Goal: Transaction & Acquisition: Purchase product/service

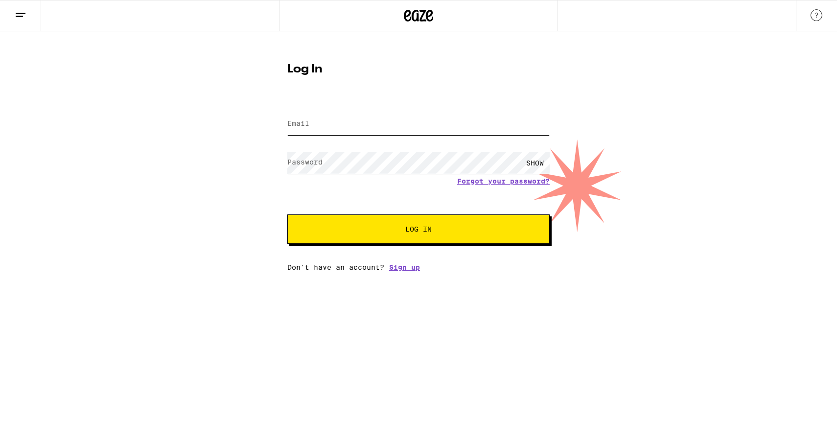
type input "[EMAIL_ADDRESS][DOMAIN_NAME]"
click at [388, 233] on span "Log In" at bounding box center [418, 229] width 183 height 7
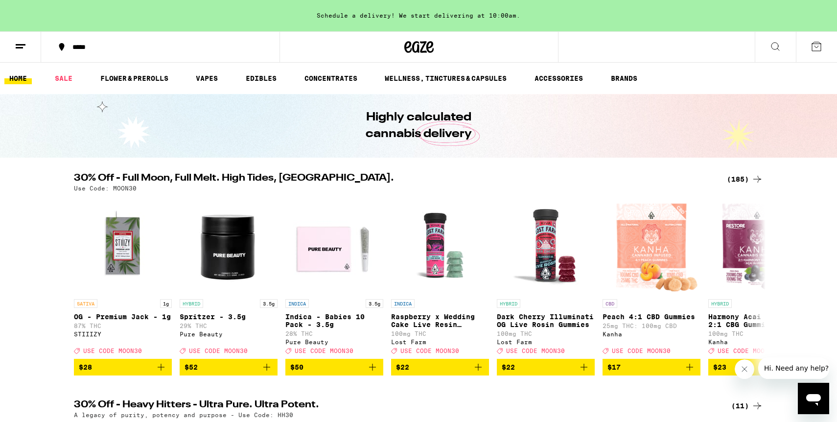
click at [21, 51] on icon at bounding box center [21, 47] width 12 height 12
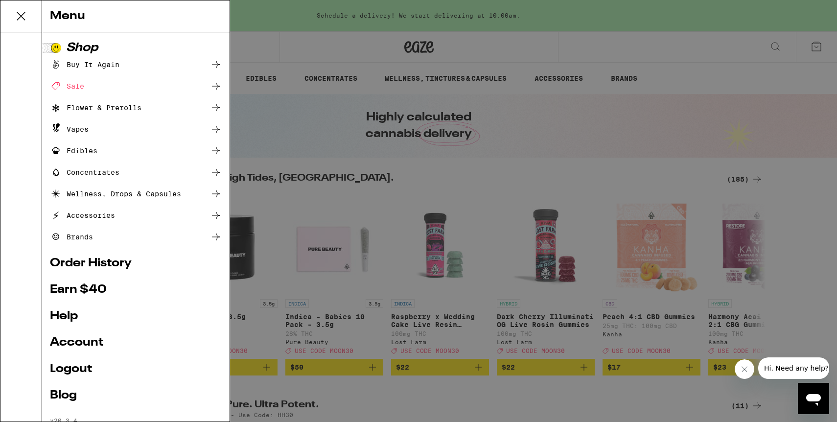
click at [129, 263] on link "Order History" at bounding box center [136, 263] width 172 height 12
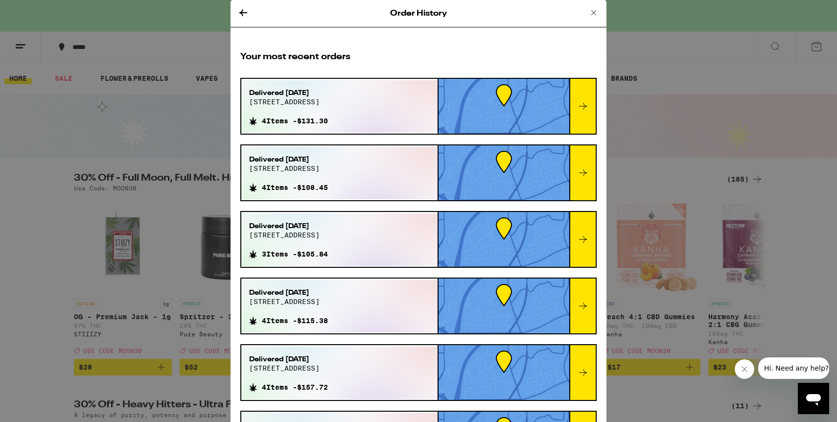
click at [582, 178] on icon at bounding box center [583, 173] width 12 height 12
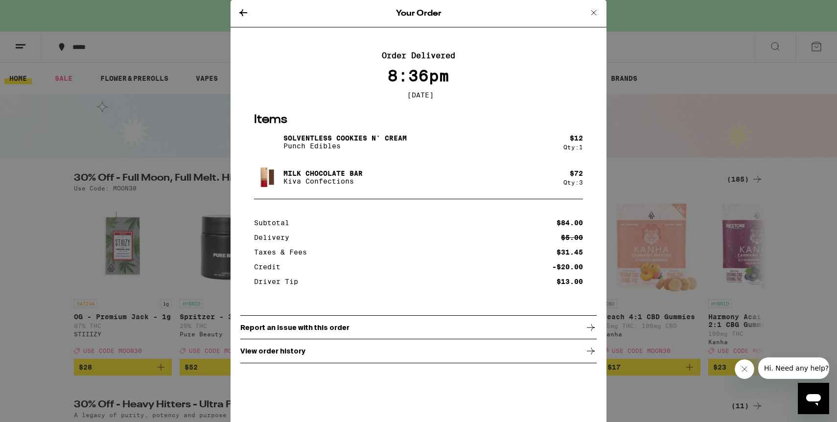
click at [243, 13] on icon at bounding box center [243, 12] width 8 height 7
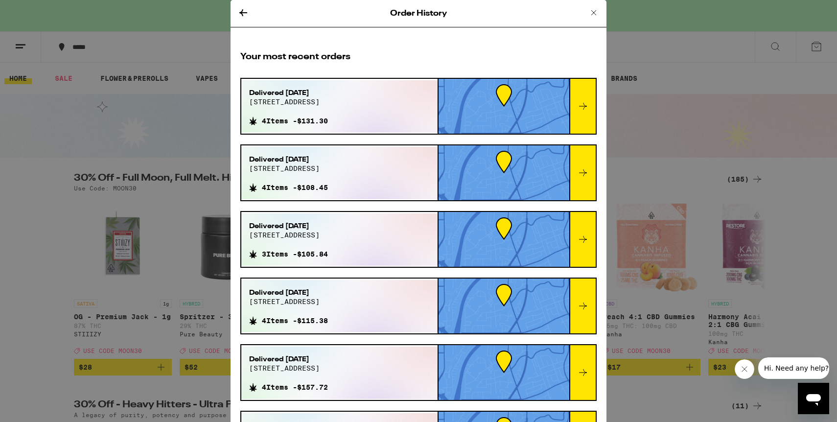
click at [588, 107] on icon at bounding box center [583, 106] width 12 height 12
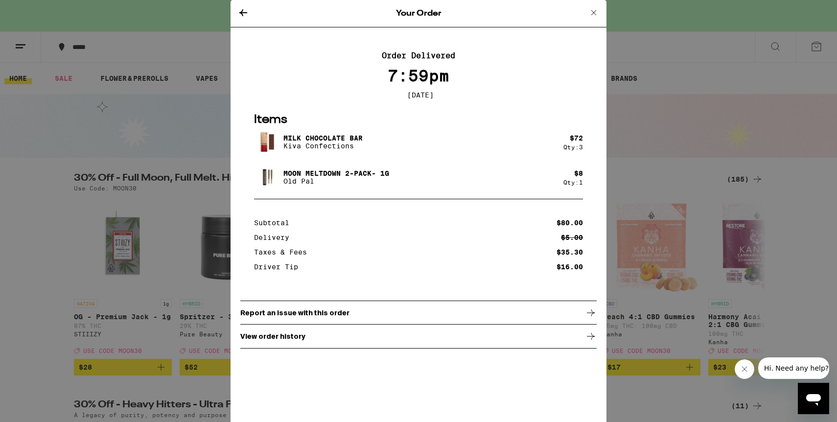
click at [594, 13] on icon at bounding box center [594, 13] width 12 height 12
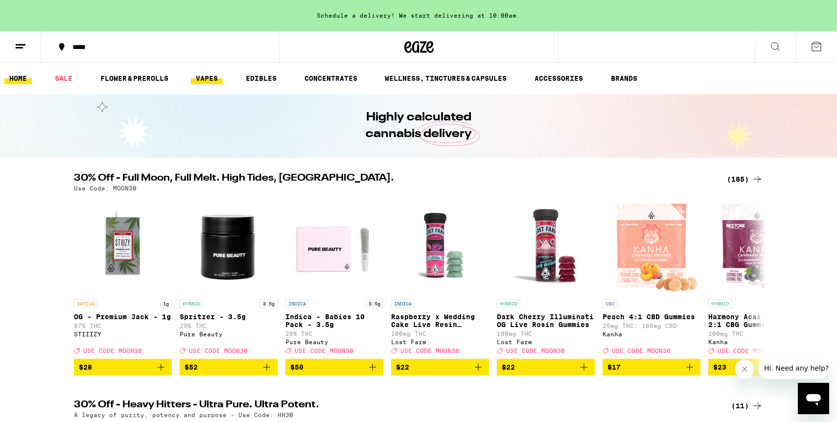
click at [210, 77] on link "VAPES" at bounding box center [207, 78] width 32 height 12
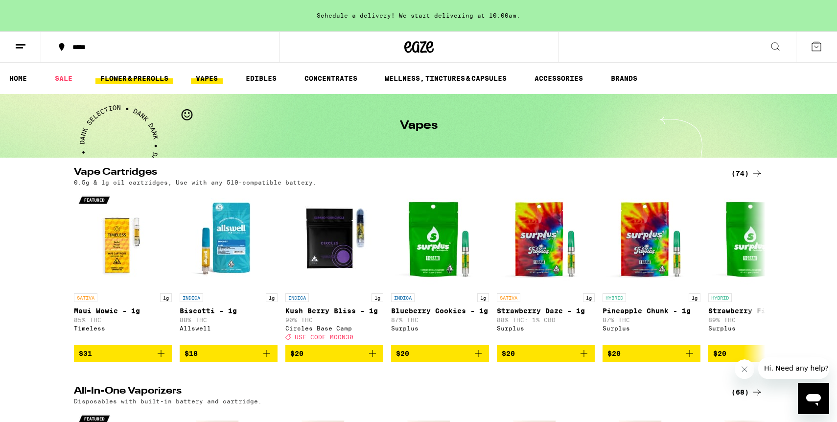
click at [156, 75] on link "FLOWER & PREROLLS" at bounding box center [134, 78] width 78 height 12
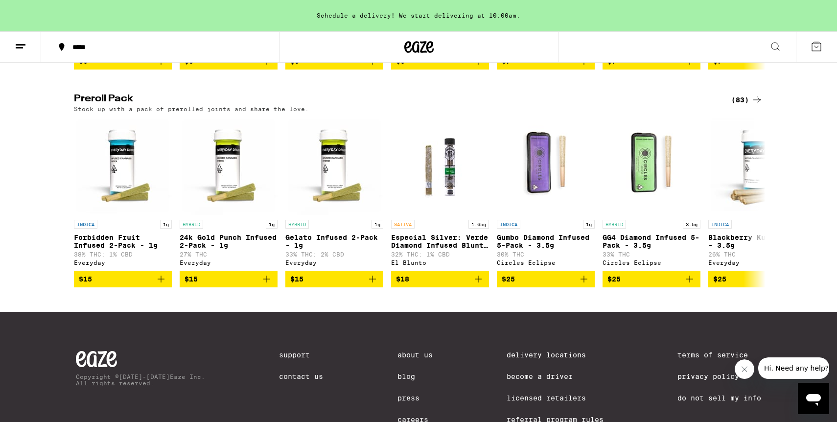
scroll to position [734, 0]
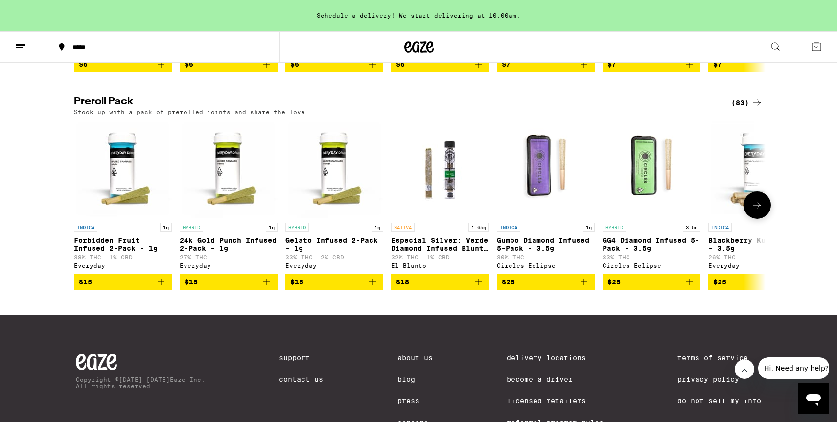
click at [768, 219] on button at bounding box center [757, 204] width 27 height 27
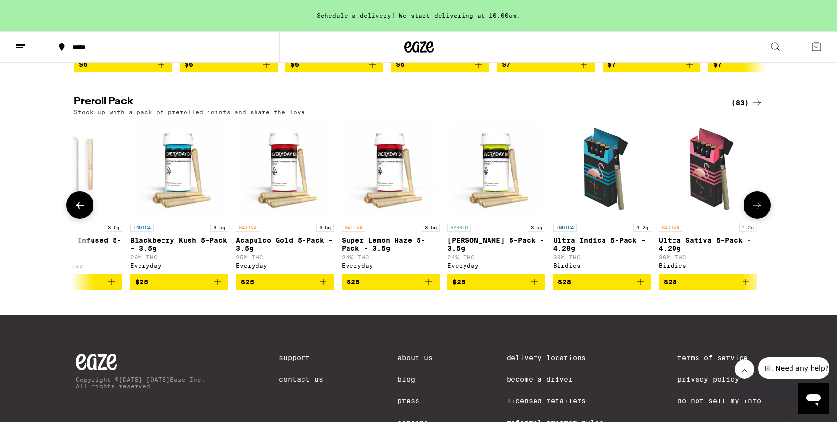
scroll to position [0, 582]
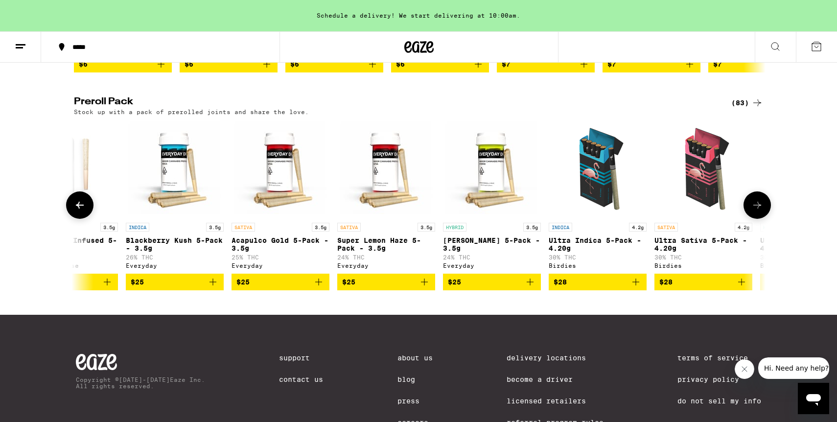
click at [768, 219] on button at bounding box center [757, 204] width 27 height 27
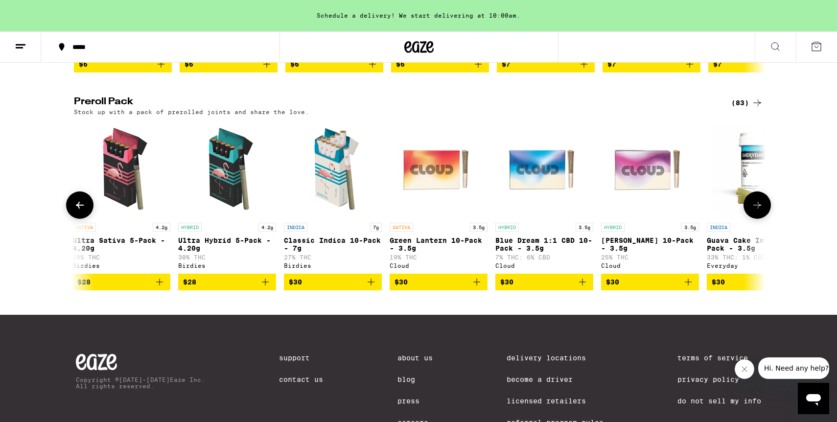
scroll to position [0, 1165]
click at [768, 219] on button at bounding box center [757, 204] width 27 height 27
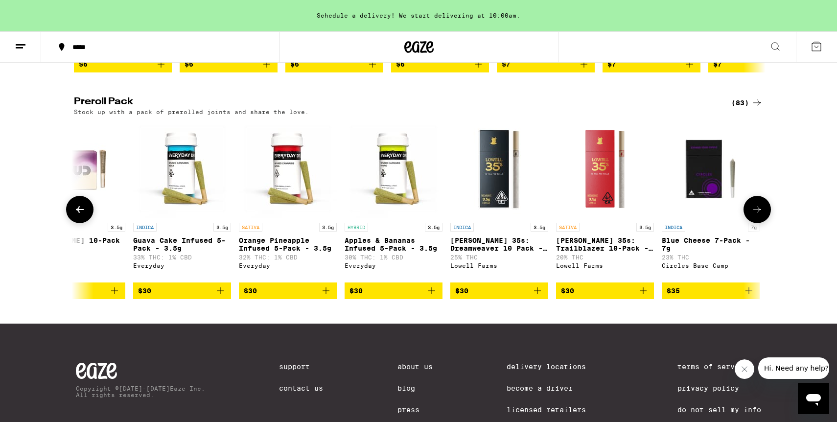
scroll to position [0, 1747]
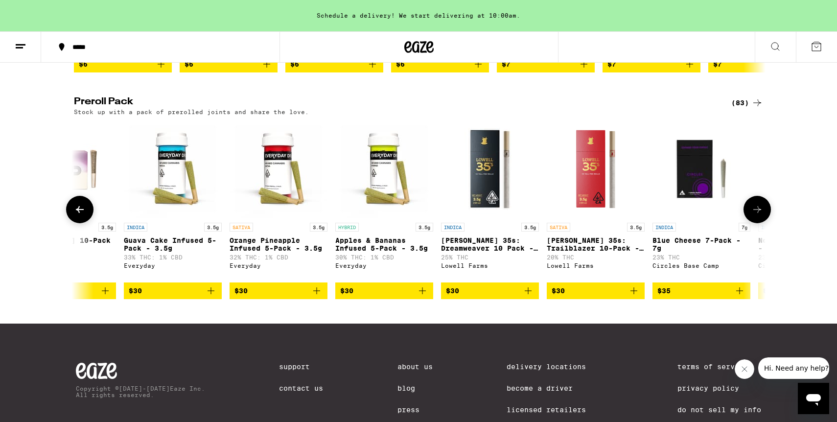
click at [82, 215] on icon at bounding box center [80, 210] width 12 height 12
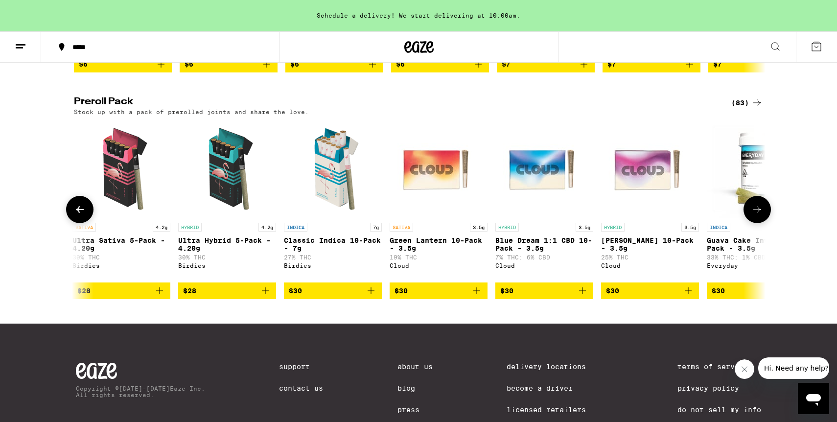
click at [82, 215] on icon at bounding box center [80, 210] width 12 height 12
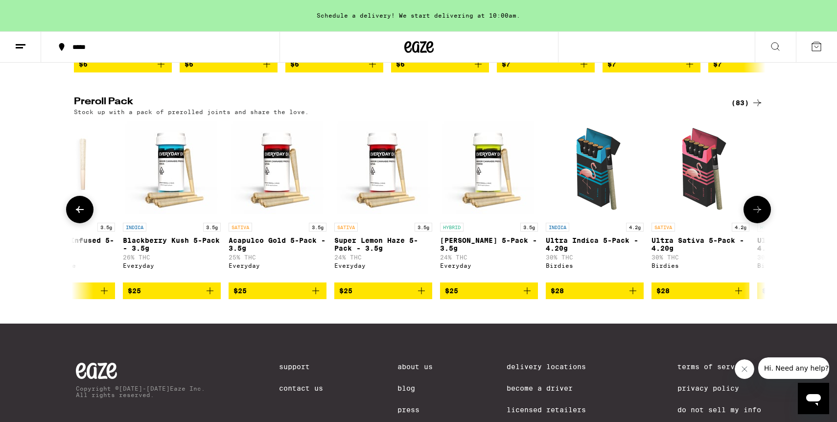
scroll to position [0, 582]
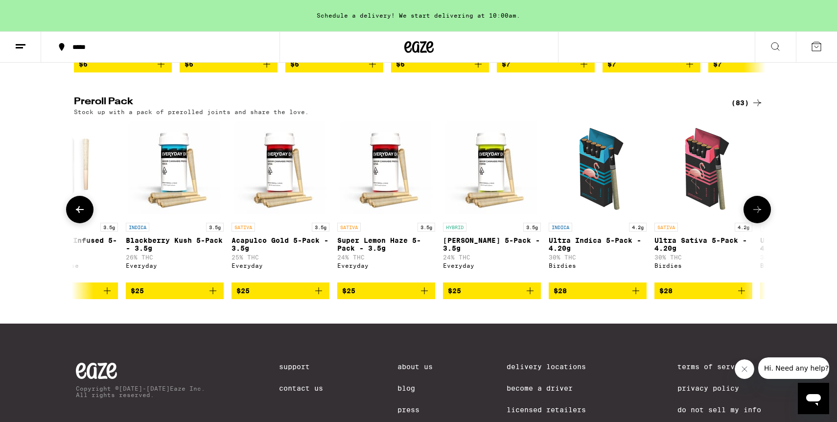
click at [82, 215] on icon at bounding box center [80, 210] width 12 height 12
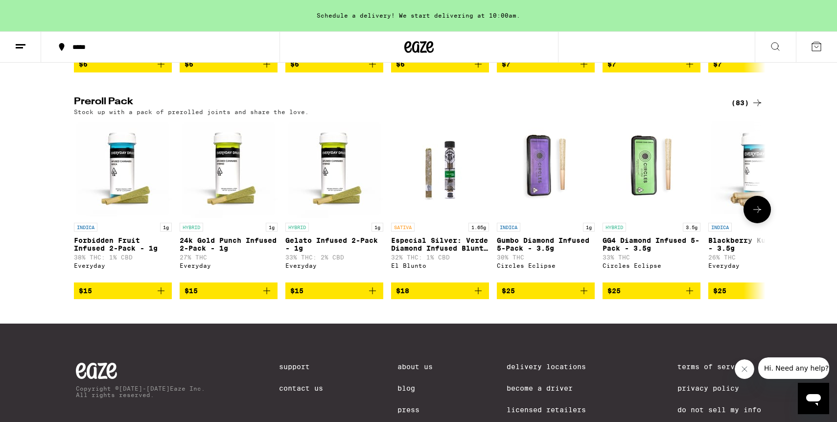
scroll to position [0, 0]
click at [453, 252] on p "Especial Silver: Verde Diamond Infused Blunt - 1.65g" at bounding box center [440, 244] width 98 height 16
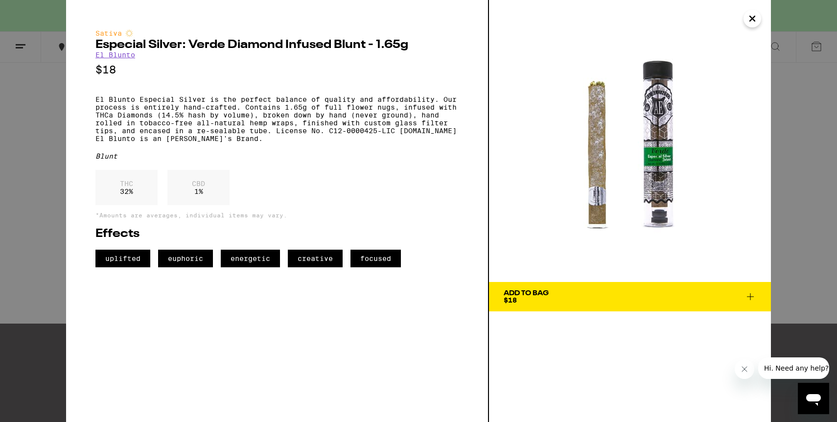
click at [559, 299] on span "Add To Bag $18" at bounding box center [630, 297] width 253 height 14
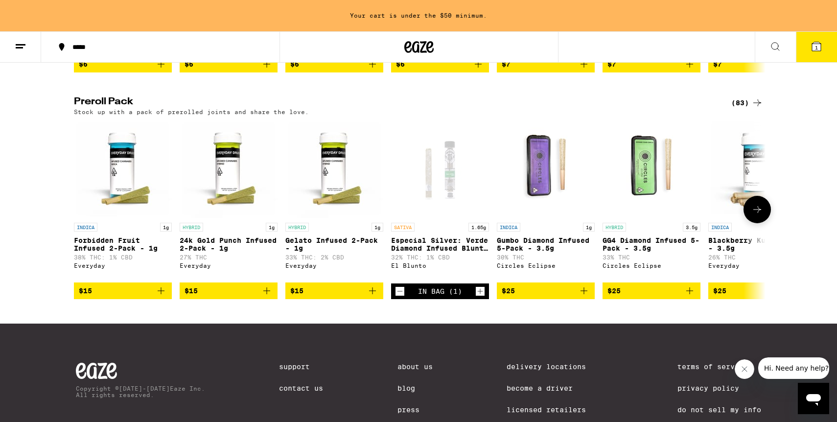
click at [371, 297] on icon "Add to bag" at bounding box center [373, 291] width 12 height 12
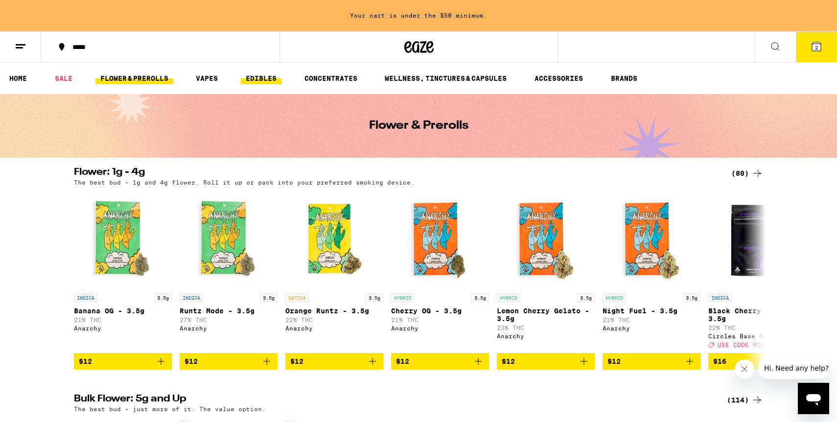
click at [256, 79] on link "EDIBLES" at bounding box center [261, 78] width 41 height 12
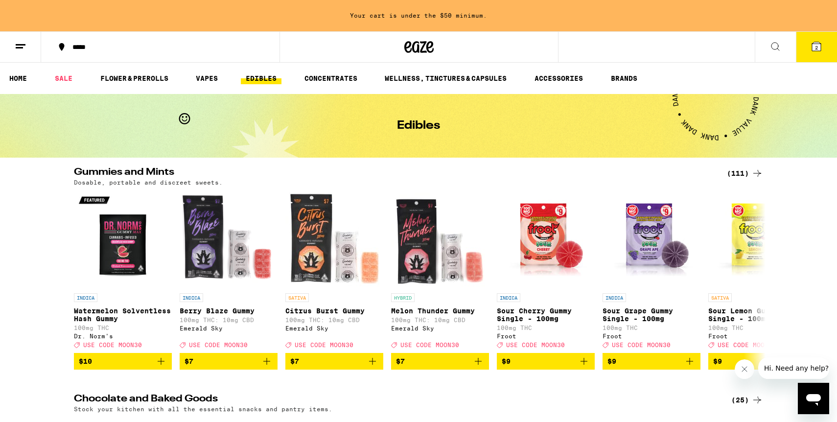
click at [773, 48] on icon at bounding box center [775, 47] width 12 height 12
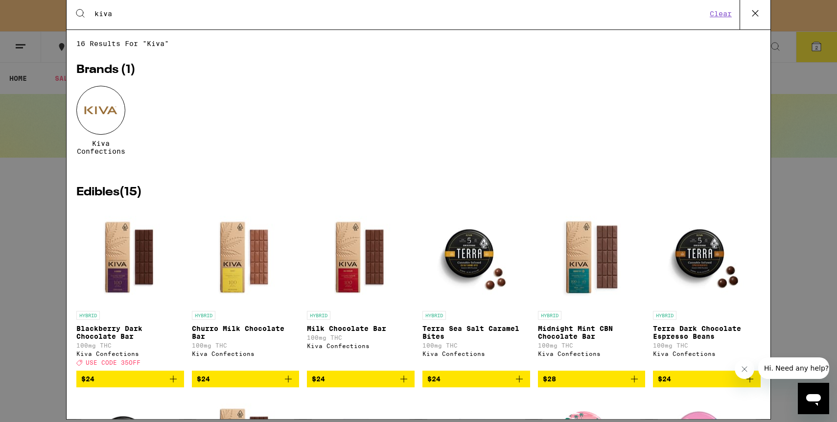
type input "kiva"
click at [405, 387] on icon "Add to bag" at bounding box center [404, 381] width 12 height 12
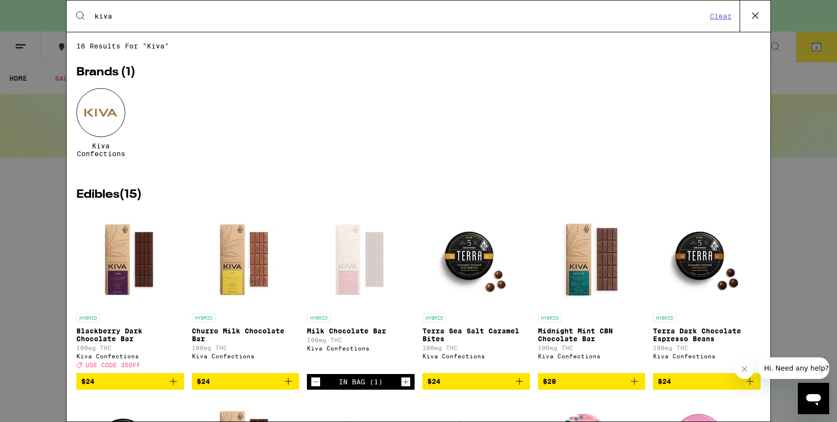
click at [405, 388] on icon "Increment" at bounding box center [405, 382] width 9 height 12
click at [751, 15] on icon at bounding box center [755, 15] width 15 height 15
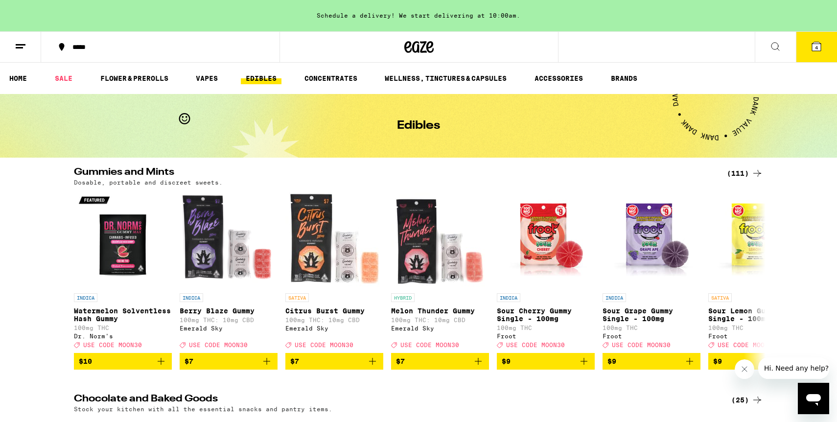
click at [823, 52] on button "4" at bounding box center [816, 47] width 41 height 30
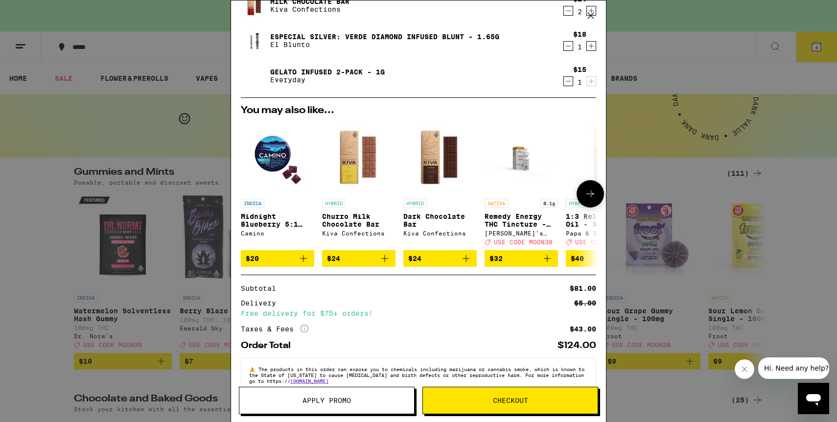
scroll to position [98, 0]
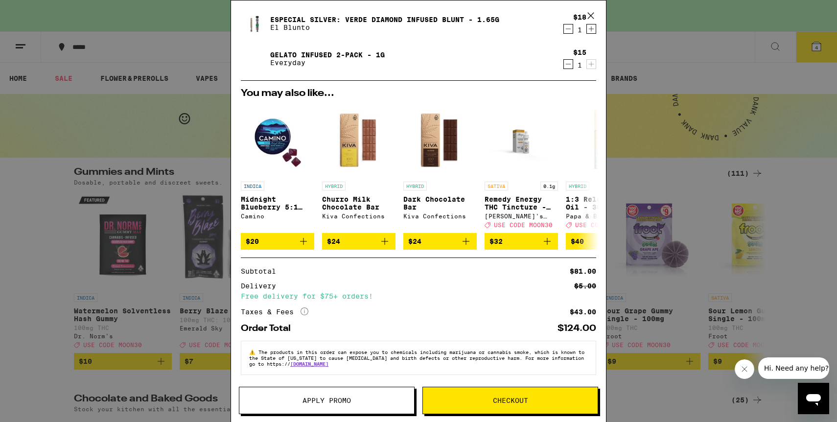
click at [511, 403] on span "Checkout" at bounding box center [510, 400] width 35 height 7
